Goal: Task Accomplishment & Management: Complete application form

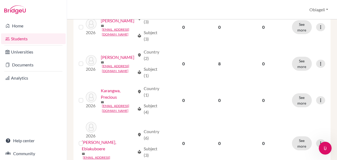
scroll to position [683, 0]
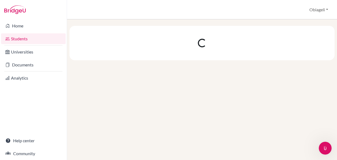
scroll to position [0, 0]
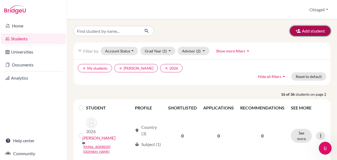
click at [311, 29] on button "Add student" at bounding box center [310, 31] width 41 height 10
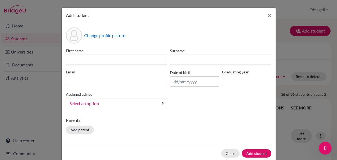
click at [131, 105] on span "Select an option" at bounding box center [112, 103] width 87 height 7
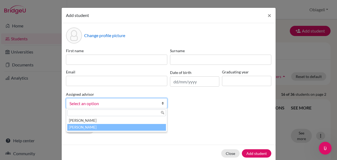
click at [129, 128] on li "[PERSON_NAME]" at bounding box center [116, 127] width 99 height 7
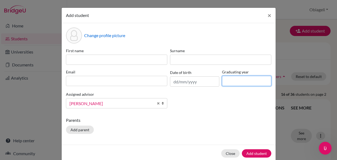
click at [240, 79] on input at bounding box center [246, 81] width 49 height 10
type input "2026"
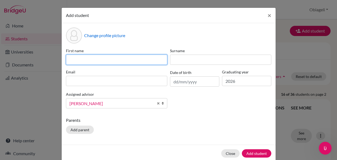
click at [86, 58] on input at bounding box center [116, 59] width 101 height 10
type input "G"
type input "Grace"
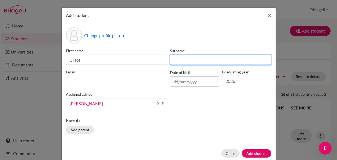
click at [204, 62] on input at bounding box center [220, 59] width 101 height 10
type input "Nwuche"
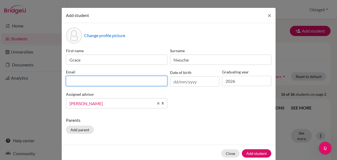
click at [76, 83] on input at bounding box center [116, 81] width 101 height 10
type input "[EMAIL_ADDRESS][DOMAIN_NAME]"
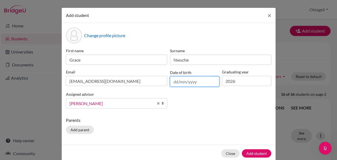
click at [195, 79] on input "text" at bounding box center [194, 81] width 49 height 10
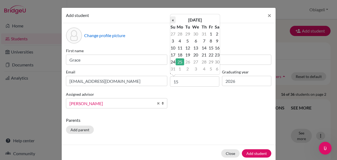
click at [173, 22] on th "«" at bounding box center [172, 19] width 5 height 7
click at [190, 21] on th "[DATE]" at bounding box center [195, 19] width 39 height 7
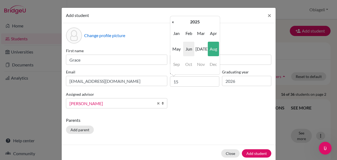
click at [175, 25] on table "« 2025 » Jan Feb Mar Apr May Jun [DATE] Aug Sep Oct Nov Dec [DATE] Clear" at bounding box center [195, 45] width 50 height 54
click at [173, 24] on th "«" at bounding box center [172, 21] width 5 height 7
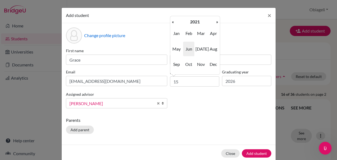
click at [173, 24] on th "«" at bounding box center [172, 21] width 5 height 7
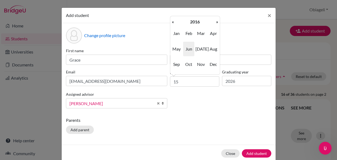
click at [173, 24] on th "«" at bounding box center [172, 21] width 5 height 7
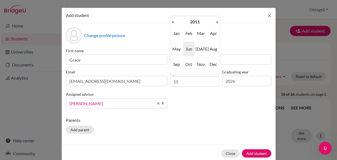
click at [173, 24] on th "«" at bounding box center [172, 21] width 5 height 7
click at [203, 62] on span "Nov" at bounding box center [201, 64] width 11 height 14
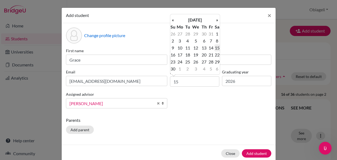
click at [217, 46] on td "15" at bounding box center [217, 47] width 5 height 7
type input "[DATE]"
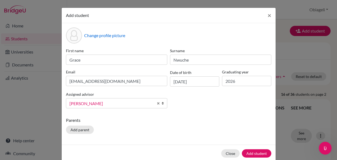
scroll to position [10, 0]
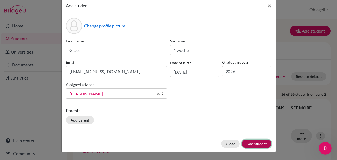
click at [256, 144] on button "Add student" at bounding box center [257, 143] width 30 height 8
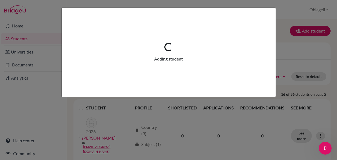
scroll to position [0, 0]
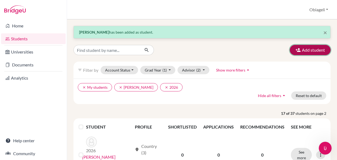
click at [321, 48] on button "Add student" at bounding box center [310, 50] width 41 height 10
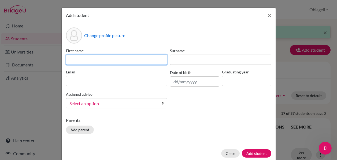
click at [125, 63] on input at bounding box center [116, 59] width 101 height 10
type input "Chukwugaekwu"
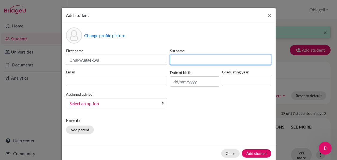
click at [210, 56] on input at bounding box center [220, 59] width 101 height 10
type input "Egwuonwu"
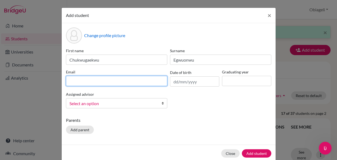
click at [118, 81] on input at bounding box center [116, 81] width 101 height 10
type input "[EMAIL_ADDRESS][DOMAIN_NAME]"
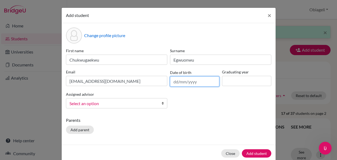
click at [185, 86] on input "text" at bounding box center [194, 81] width 49 height 10
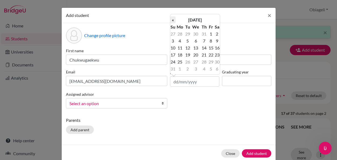
click at [174, 22] on th "«" at bounding box center [172, 19] width 5 height 7
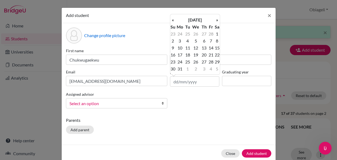
click at [174, 22] on th "«" at bounding box center [172, 19] width 5 height 7
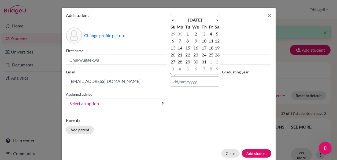
click at [174, 22] on th "«" at bounding box center [172, 19] width 5 height 7
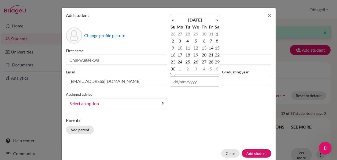
click at [174, 22] on th "«" at bounding box center [172, 19] width 5 height 7
click at [192, 20] on th "[DATE]" at bounding box center [195, 19] width 39 height 7
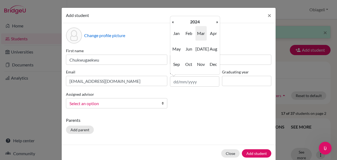
click at [192, 20] on th "2024" at bounding box center [195, 21] width 39 height 7
click at [175, 23] on th "«" at bounding box center [172, 21] width 5 height 7
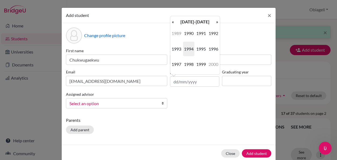
click at [175, 23] on th "«" at bounding box center [172, 21] width 5 height 7
click at [214, 20] on th "[DATE]-[DATE]" at bounding box center [195, 21] width 39 height 7
click at [215, 21] on th "»" at bounding box center [217, 21] width 5 height 7
click at [215, 21] on table "« [DATE]-[DATE] » 1990 2000 2010 2020 2030 2040 2050 2060 2070 2080 2090 2100 […" at bounding box center [195, 45] width 50 height 54
click at [193, 36] on span "2000" at bounding box center [188, 33] width 11 height 14
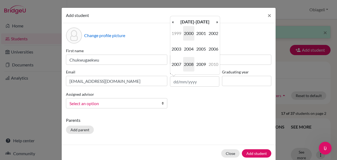
click at [191, 61] on span "2008" at bounding box center [188, 64] width 11 height 14
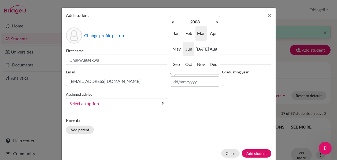
click at [194, 46] on span "Jun" at bounding box center [188, 49] width 11 height 14
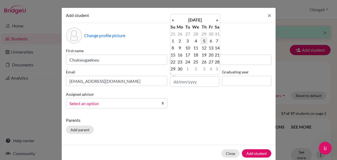
click at [203, 43] on td "5" at bounding box center [204, 40] width 7 height 7
type input "[DATE]"
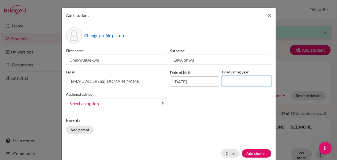
click at [226, 76] on input at bounding box center [246, 81] width 49 height 10
type input "2026"
click at [135, 100] on span "Select an option" at bounding box center [112, 103] width 87 height 7
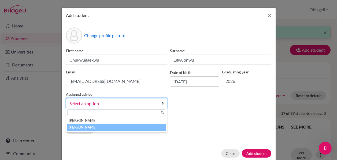
click at [112, 127] on li "[PERSON_NAME]" at bounding box center [116, 127] width 99 height 7
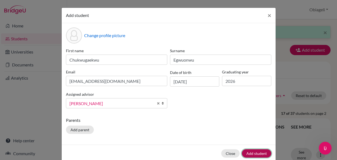
click at [260, 151] on button "Add student" at bounding box center [257, 153] width 30 height 8
